Goal: Ask a question

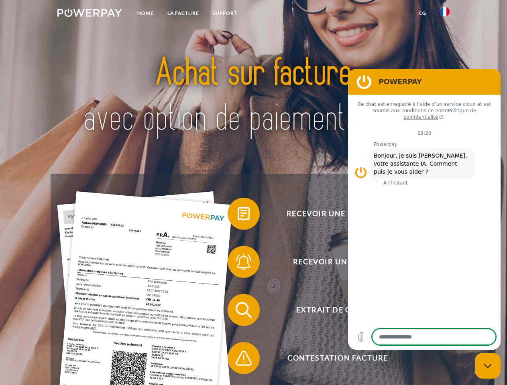
click at [89, 14] on img at bounding box center [89, 13] width 65 height 8
click at [445, 14] on img at bounding box center [445, 12] width 10 height 10
click at [422, 13] on link "CG" at bounding box center [422, 13] width 21 height 14
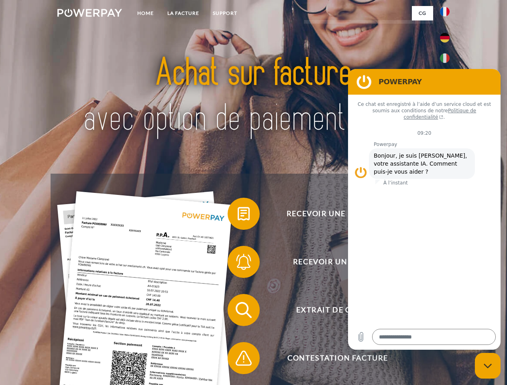
click at [238, 216] on span at bounding box center [232, 214] width 40 height 40
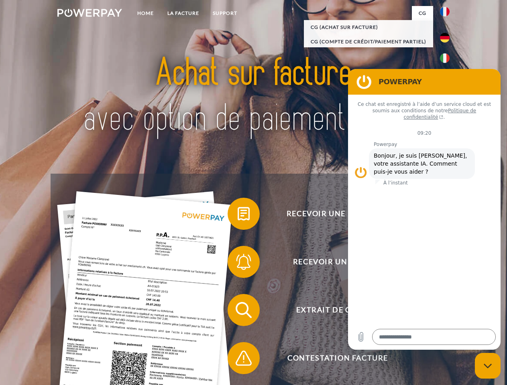
click at [238, 264] on span at bounding box center [232, 262] width 40 height 40
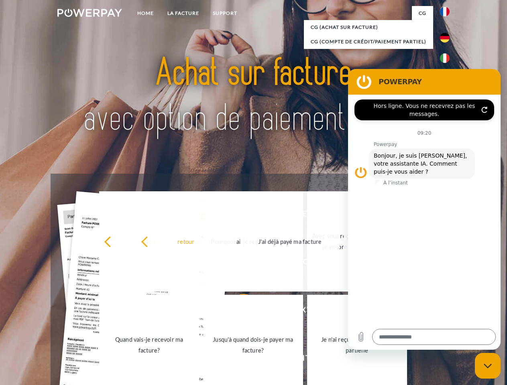
click at [238, 312] on link "Jusqu'à quand dois-je payer ma facture?" at bounding box center [253, 345] width 100 height 100
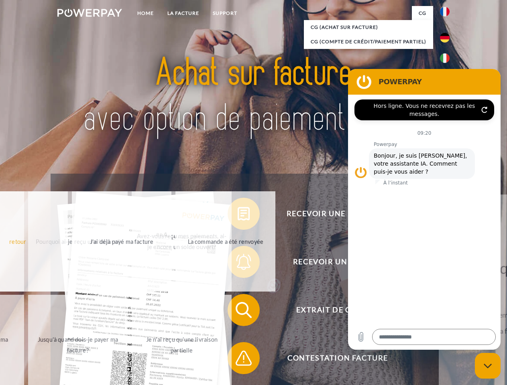
click at [238, 360] on span at bounding box center [232, 358] width 40 height 40
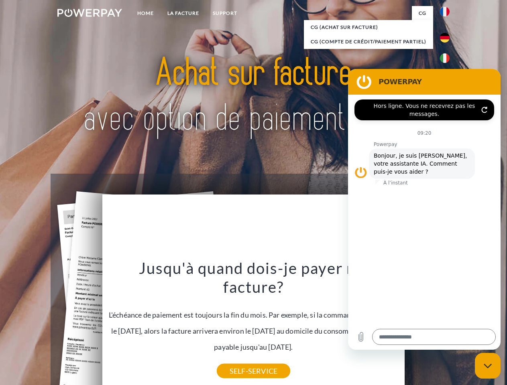
click at [488, 366] on icon "Fermer la fenêtre de messagerie" at bounding box center [488, 366] width 8 height 5
type textarea "*"
